Goal: Task Accomplishment & Management: Manage account settings

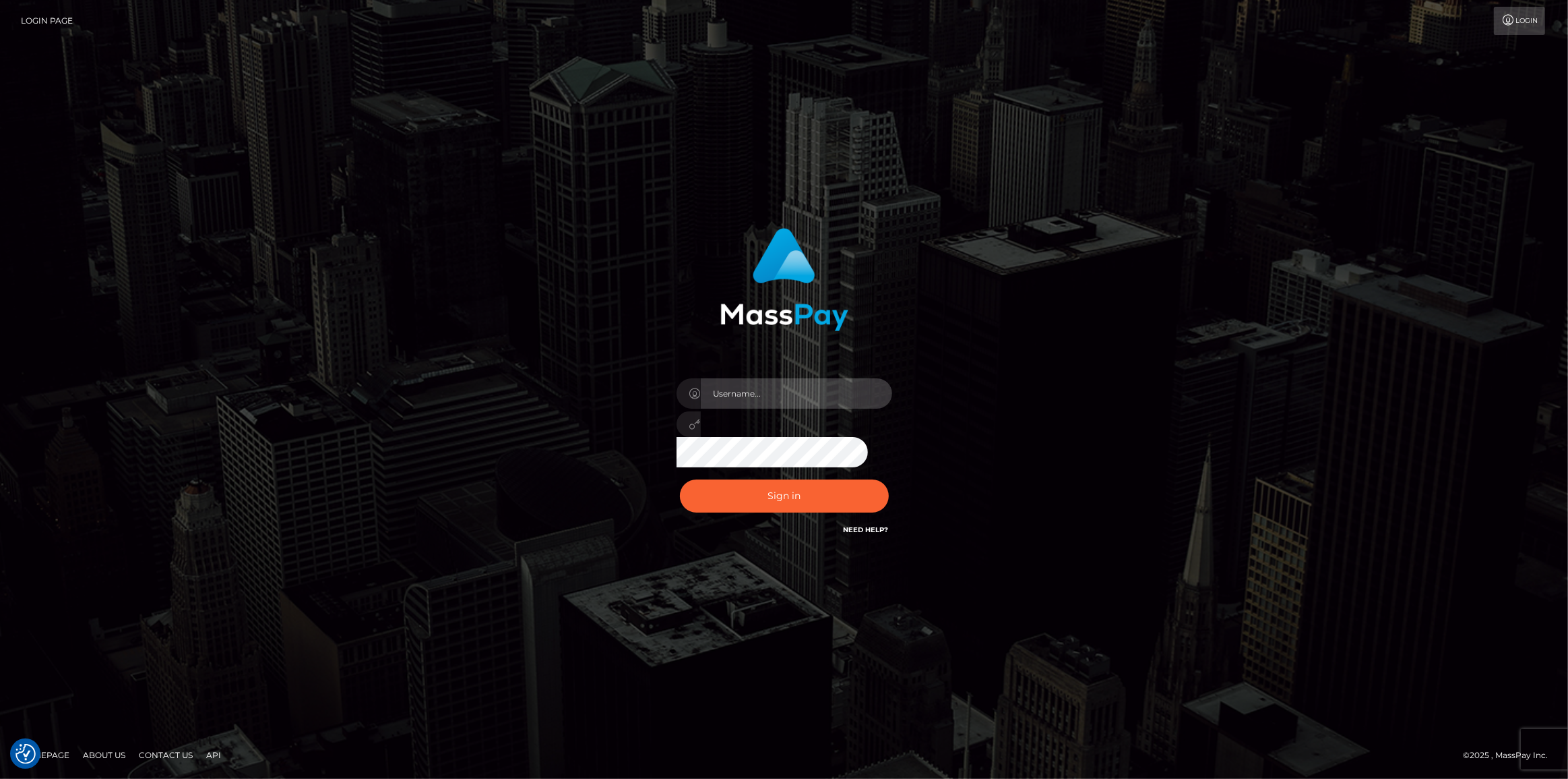
type input "[PERSON_NAME].spree"
click at [768, 425] on div "Sign in Need Help?" at bounding box center [784, 501] width 236 height 60
click at [768, 425] on button "Sign in" at bounding box center [784, 496] width 209 height 33
type input "[PERSON_NAME].spree"
click at [761, 393] on input "Maria.spree" at bounding box center [797, 393] width 191 height 30
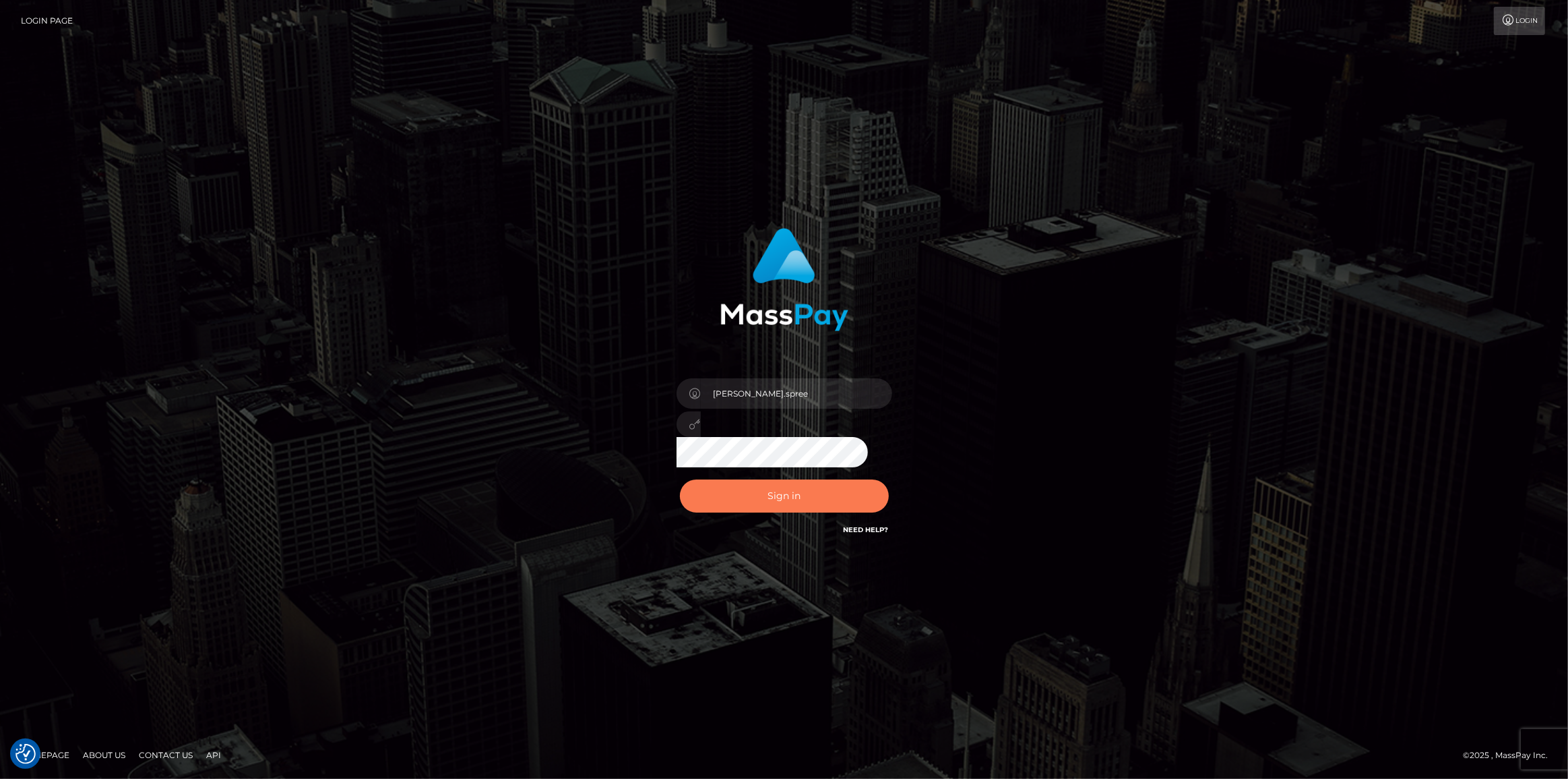
click at [751, 497] on button "Sign in" at bounding box center [784, 496] width 209 height 33
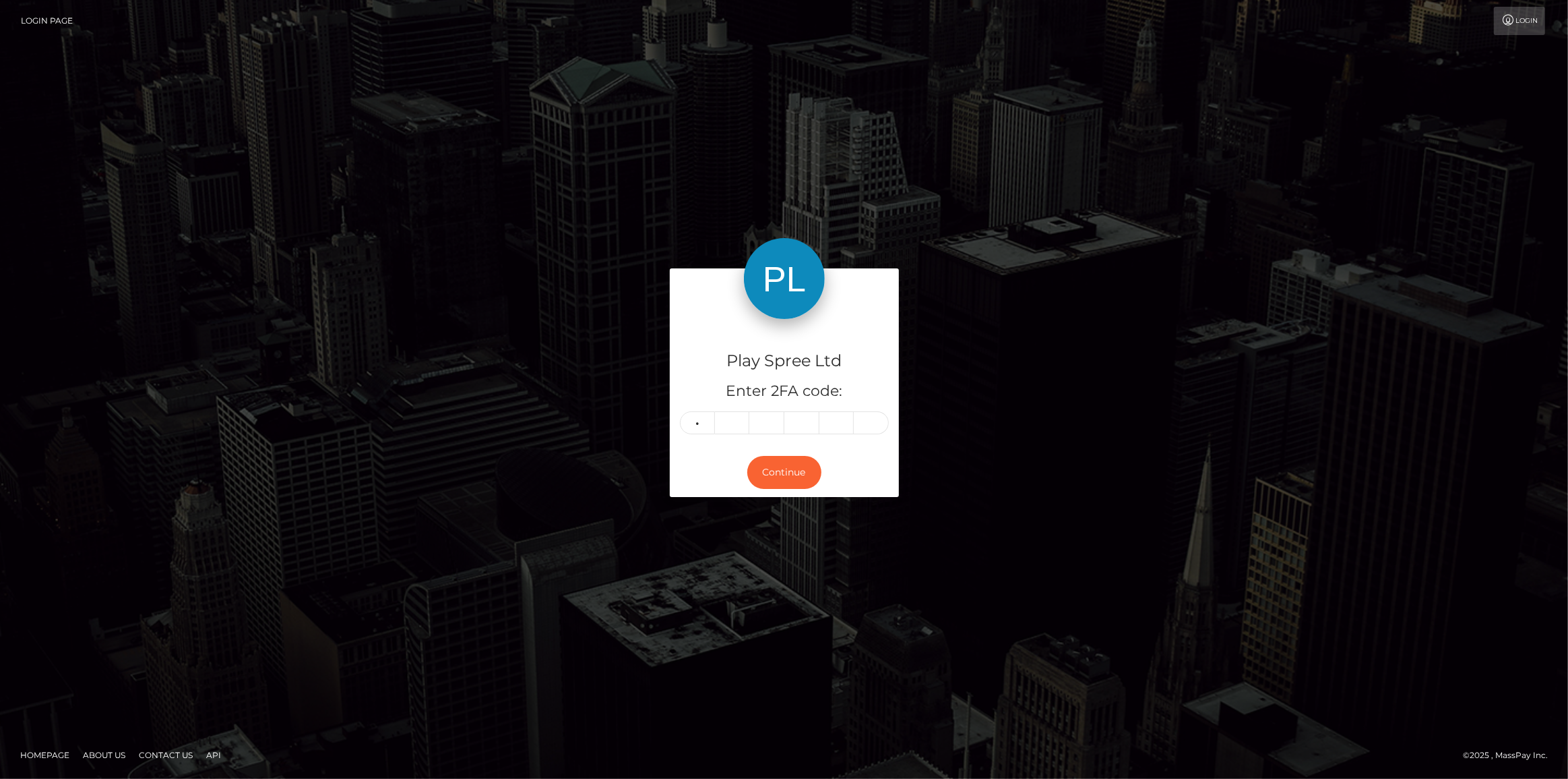
type input "8"
type input "1"
type input "9"
type input "3"
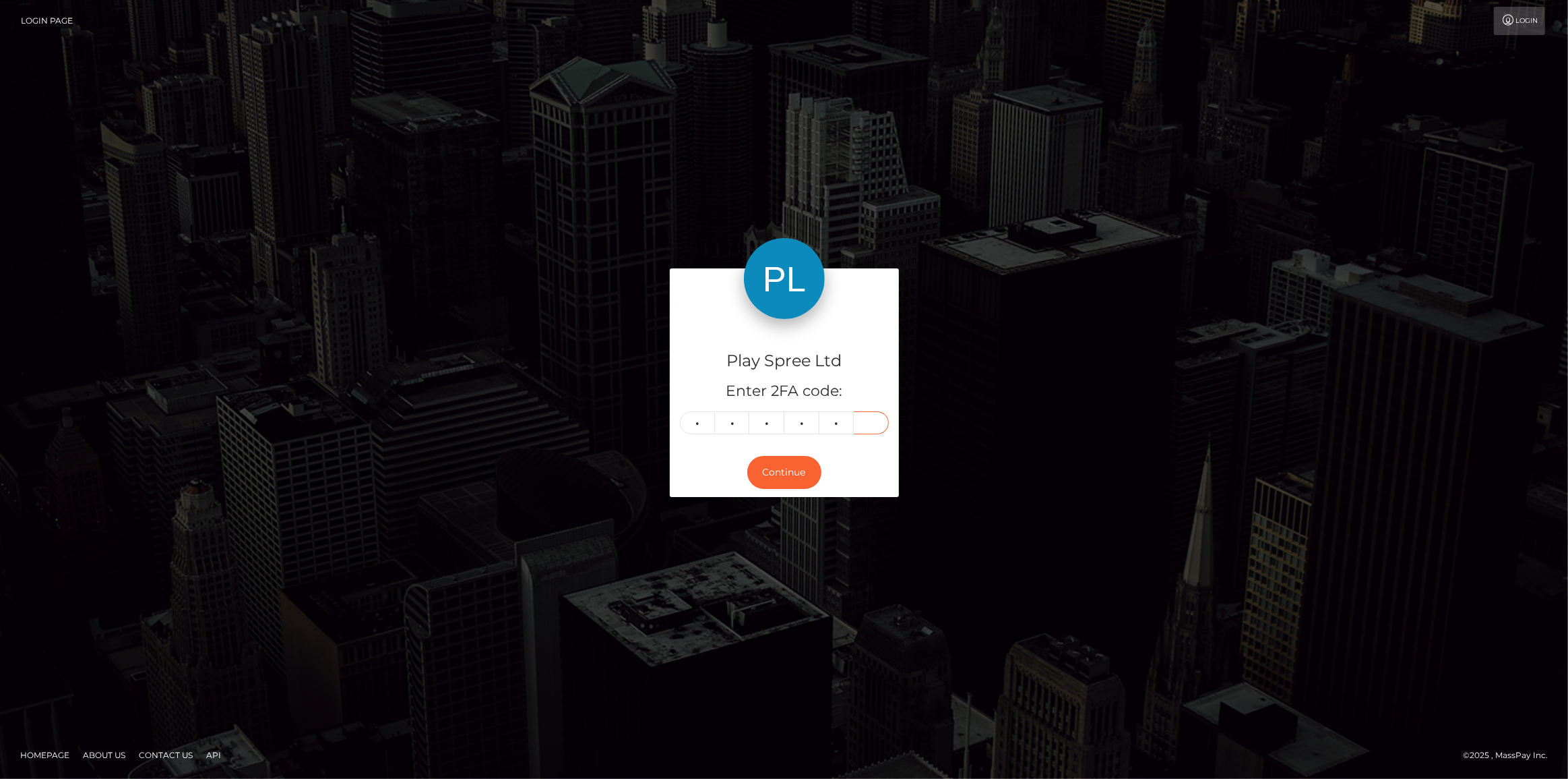
type input "6"
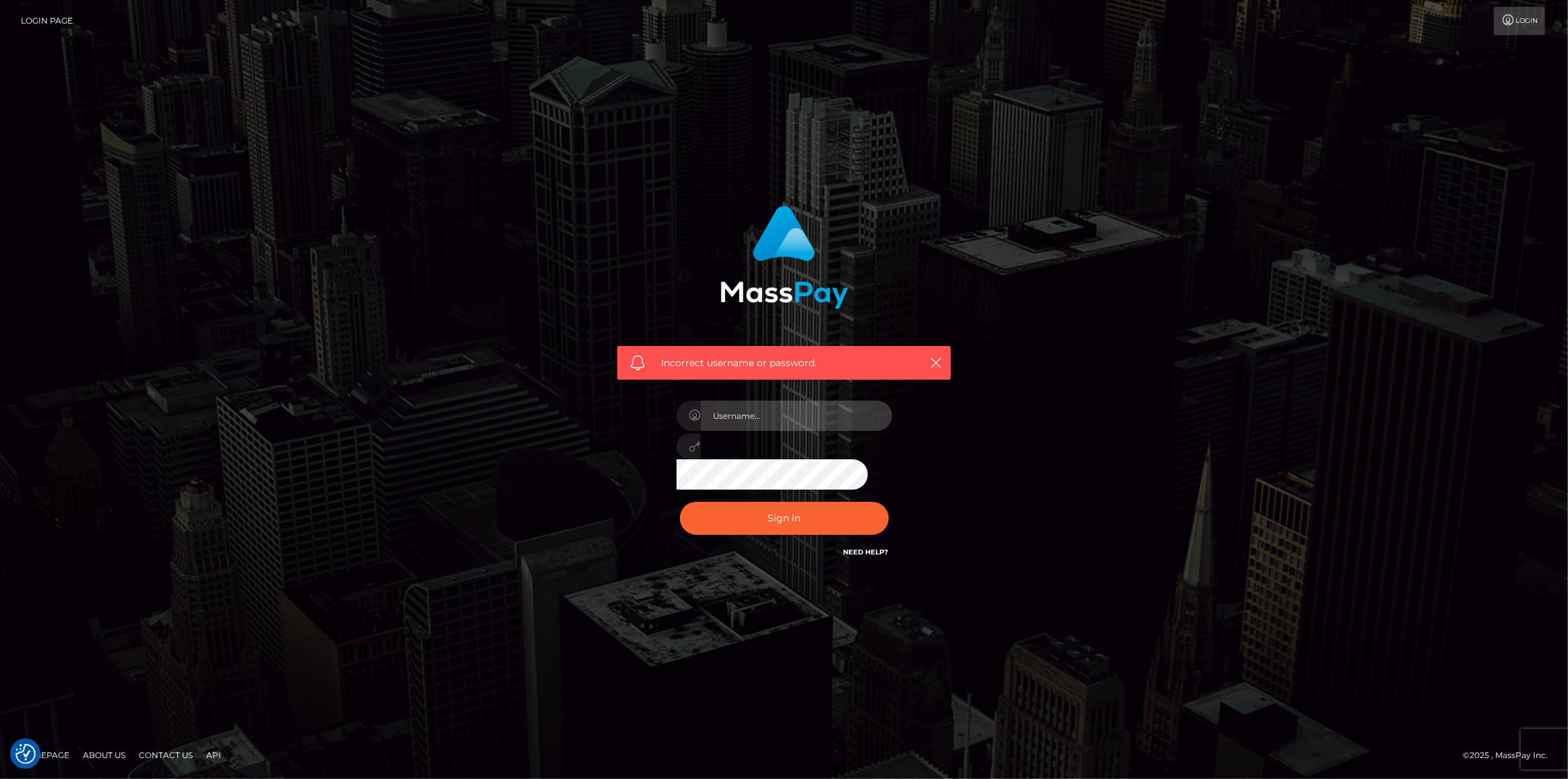
type input "Maria.spree"
click at [803, 501] on button "Sign in" at bounding box center [784, 518] width 209 height 33
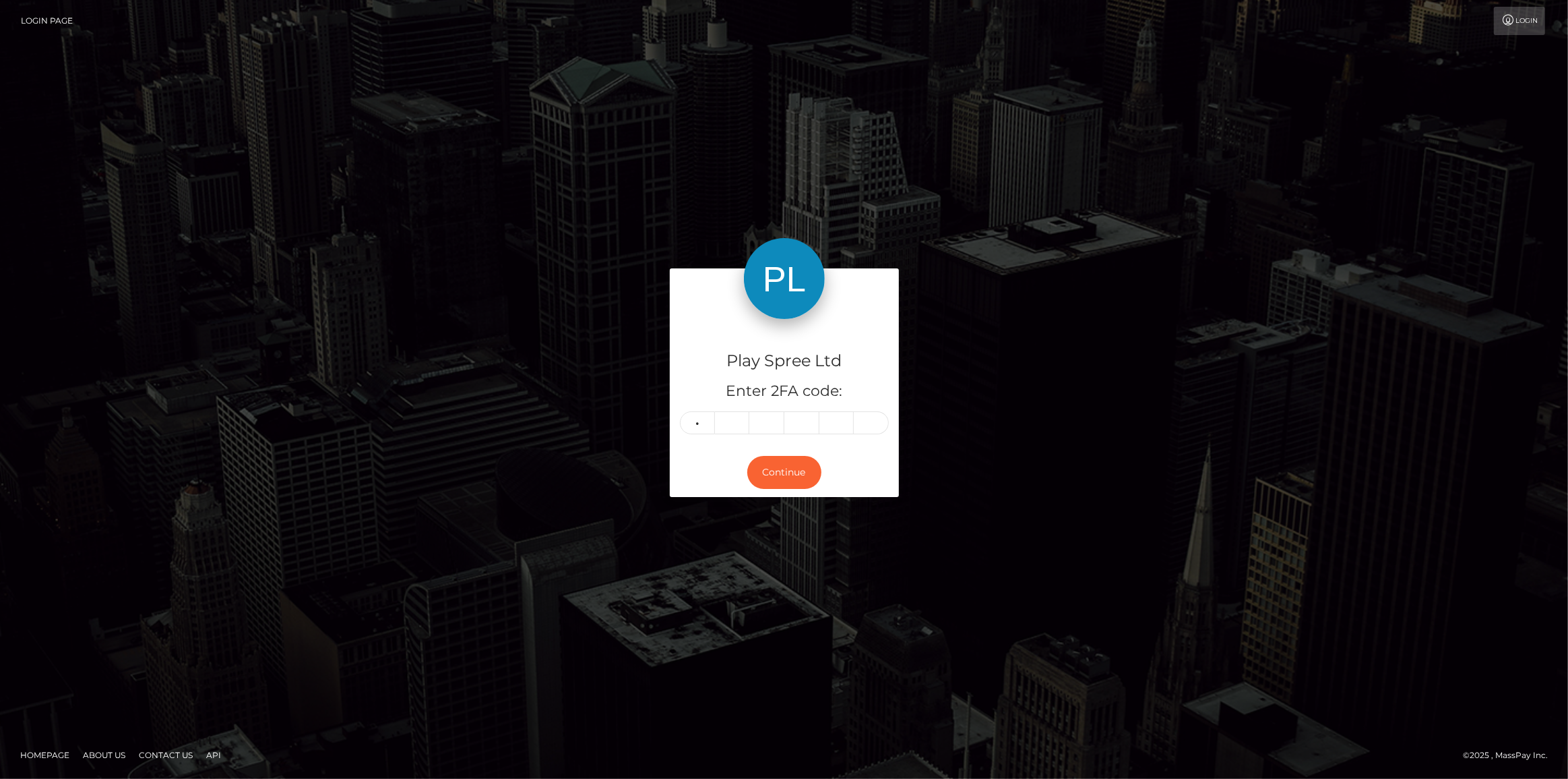
type input "8"
type input "1"
type input "8"
type input "1"
type input "9"
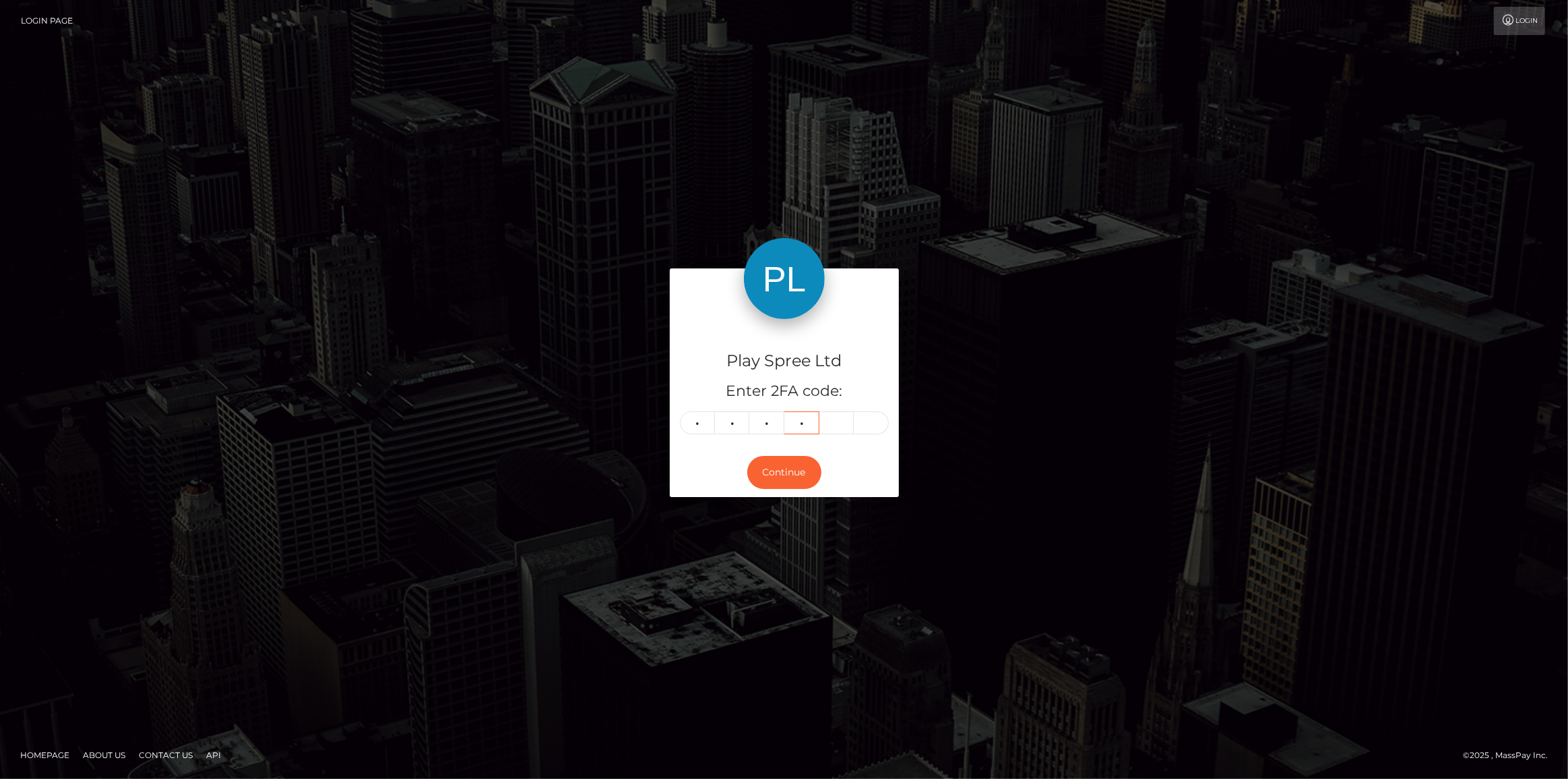
type input "3"
type input "6"
click at [780, 480] on button "Continue" at bounding box center [784, 472] width 74 height 33
